Goal: Check status: Check status

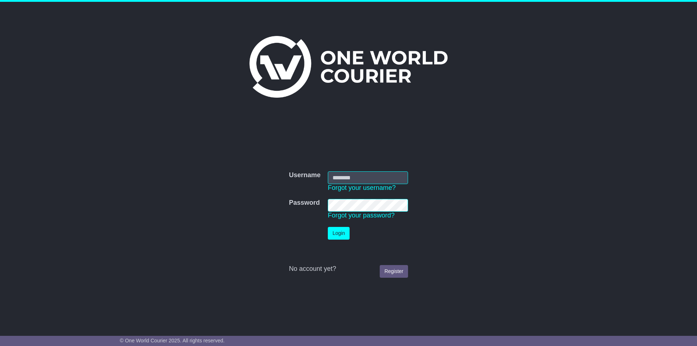
type input "**********"
click at [336, 233] on button "Login" at bounding box center [339, 233] width 22 height 13
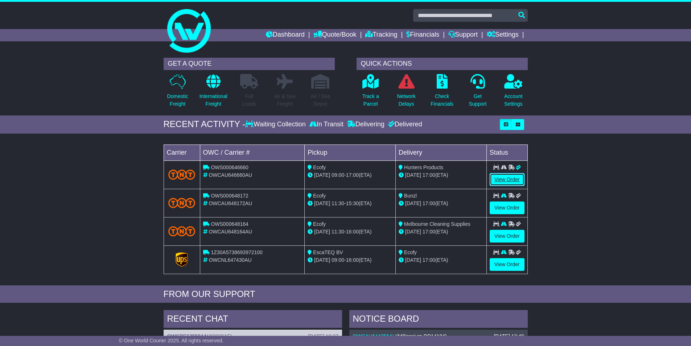
click at [510, 178] on link "View Order" at bounding box center [507, 179] width 35 height 13
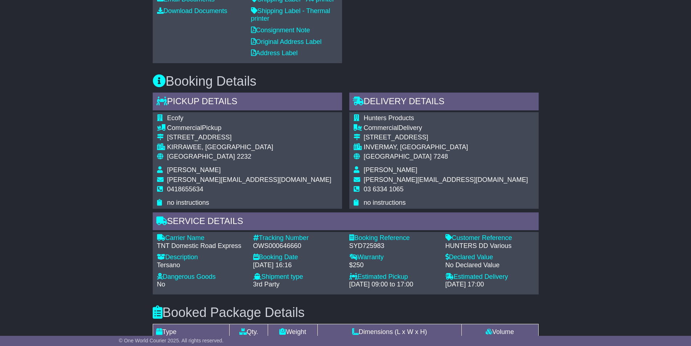
scroll to position [275, 0]
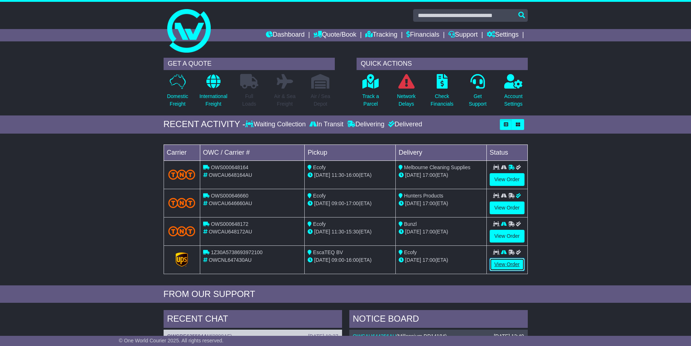
click at [508, 263] on link "View Order" at bounding box center [507, 264] width 35 height 13
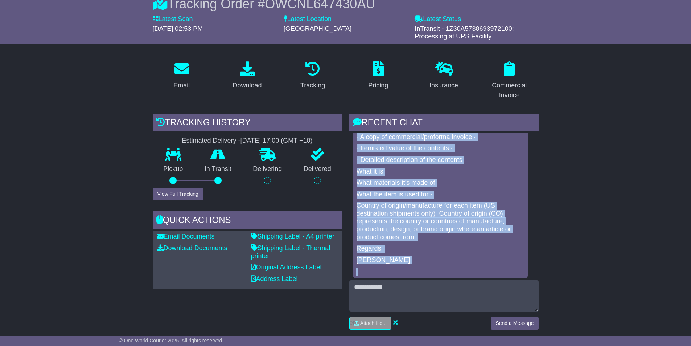
scroll to position [85, 0]
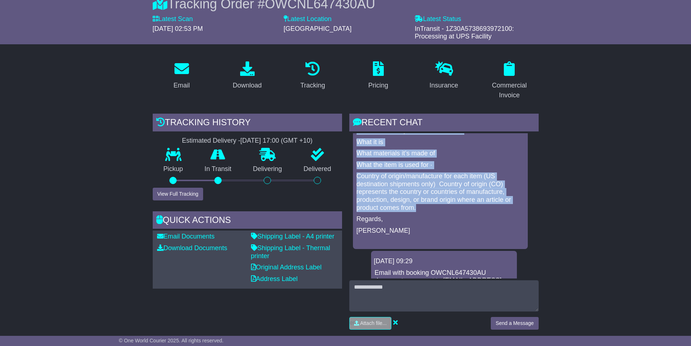
drag, startPoint x: 357, startPoint y: 155, endPoint x: 487, endPoint y: 207, distance: 140.0
click at [487, 207] on div "Hi Nora, Thank you for your time over the phone. As a matter of urgency please …" at bounding box center [440, 153] width 169 height 185
copy div "- A copy of commercial/proforma invoice · - Itemis ed value of the contents · -…"
